Goal: Transaction & Acquisition: Purchase product/service

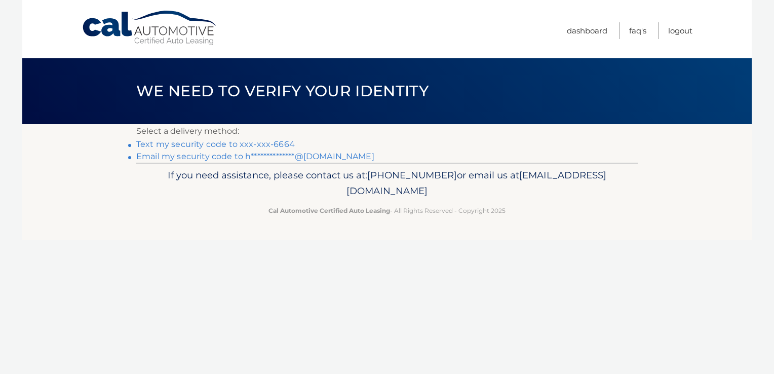
click at [215, 157] on link "**********" at bounding box center [255, 157] width 238 height 10
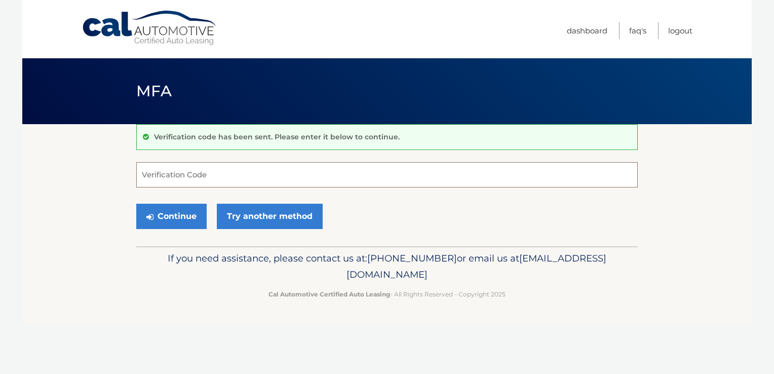
click at [189, 176] on input "Verification Code" at bounding box center [387, 174] width 502 height 25
type input "495358"
click at [183, 221] on button "Continue" at bounding box center [171, 216] width 70 height 25
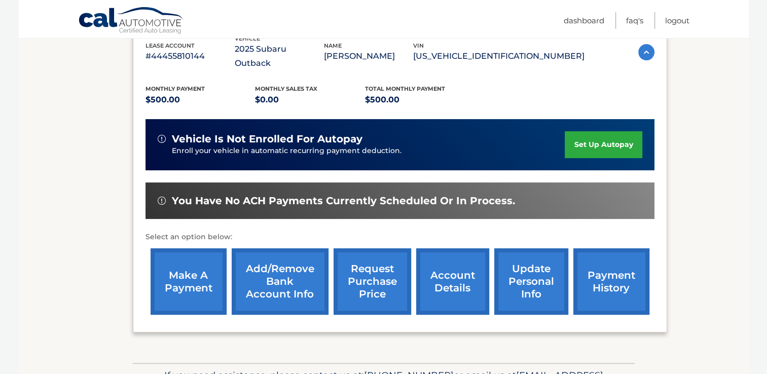
scroll to position [195, 0]
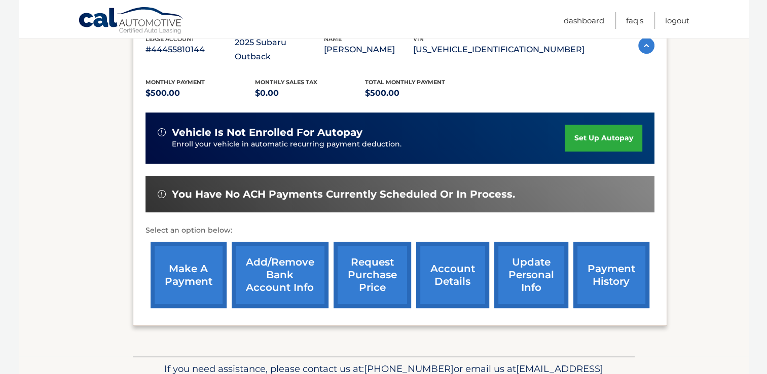
click at [184, 252] on link "make a payment" at bounding box center [189, 275] width 76 height 66
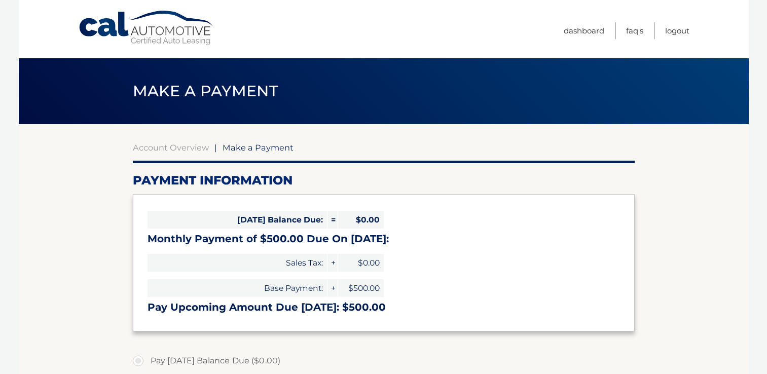
select select "MGRmNWNhZDktYmYwMy00NjJiLWE4NGEtNDc3OGQ2OTQ4YTFm"
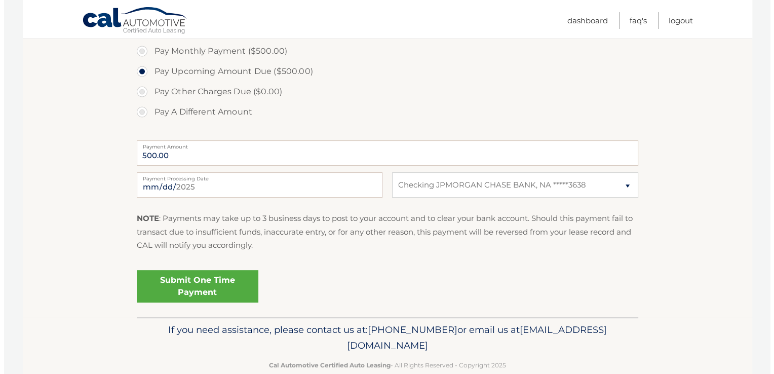
scroll to position [349, 0]
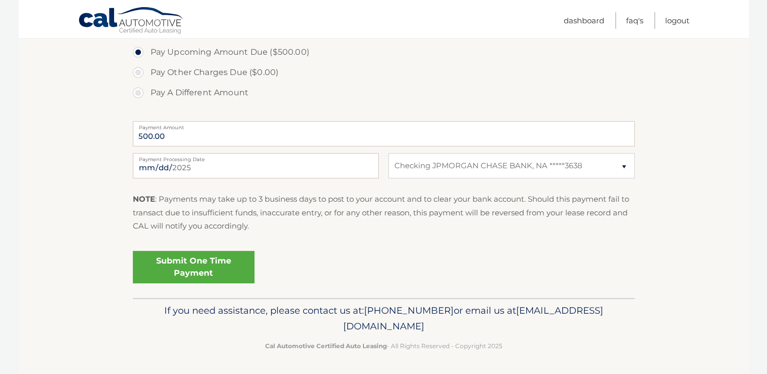
click at [201, 270] on link "Submit One Time Payment" at bounding box center [194, 267] width 122 height 32
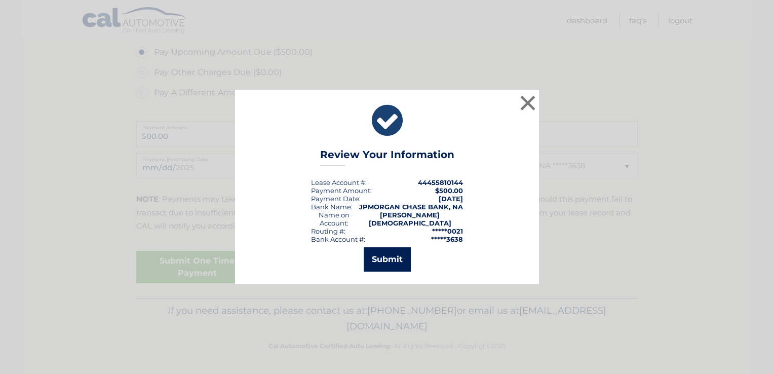
click at [388, 258] on button "Submit" at bounding box center [387, 259] width 47 height 24
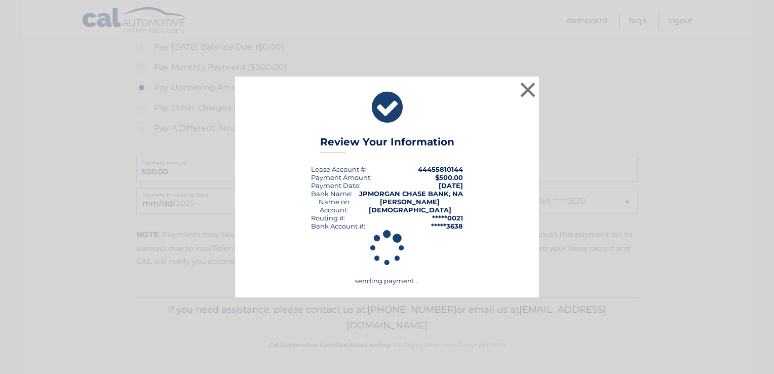
scroll to position [313, 0]
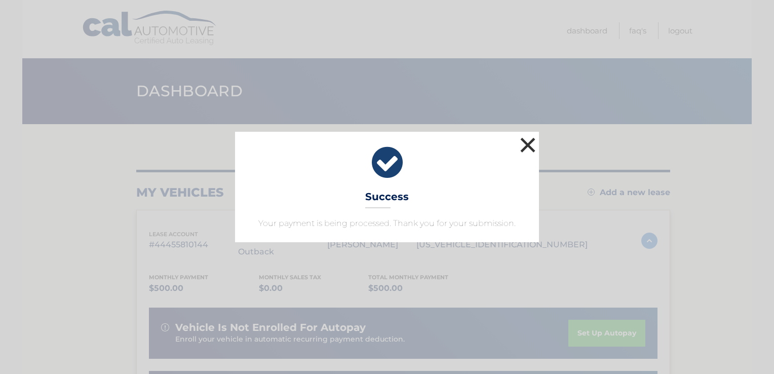
click at [529, 143] on button "×" at bounding box center [528, 145] width 20 height 20
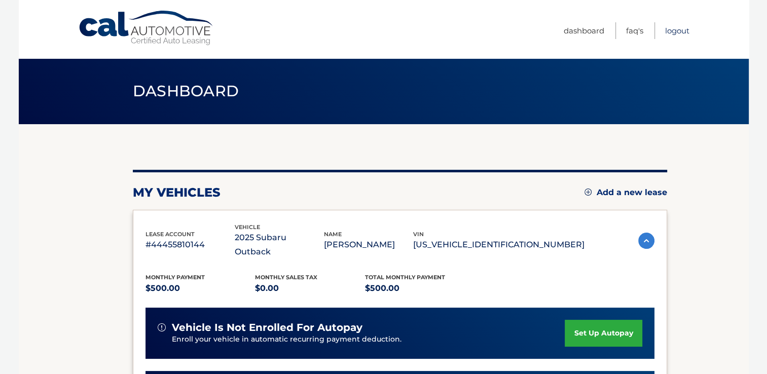
click at [677, 32] on link "Logout" at bounding box center [677, 30] width 24 height 17
